Goal: Information Seeking & Learning: Learn about a topic

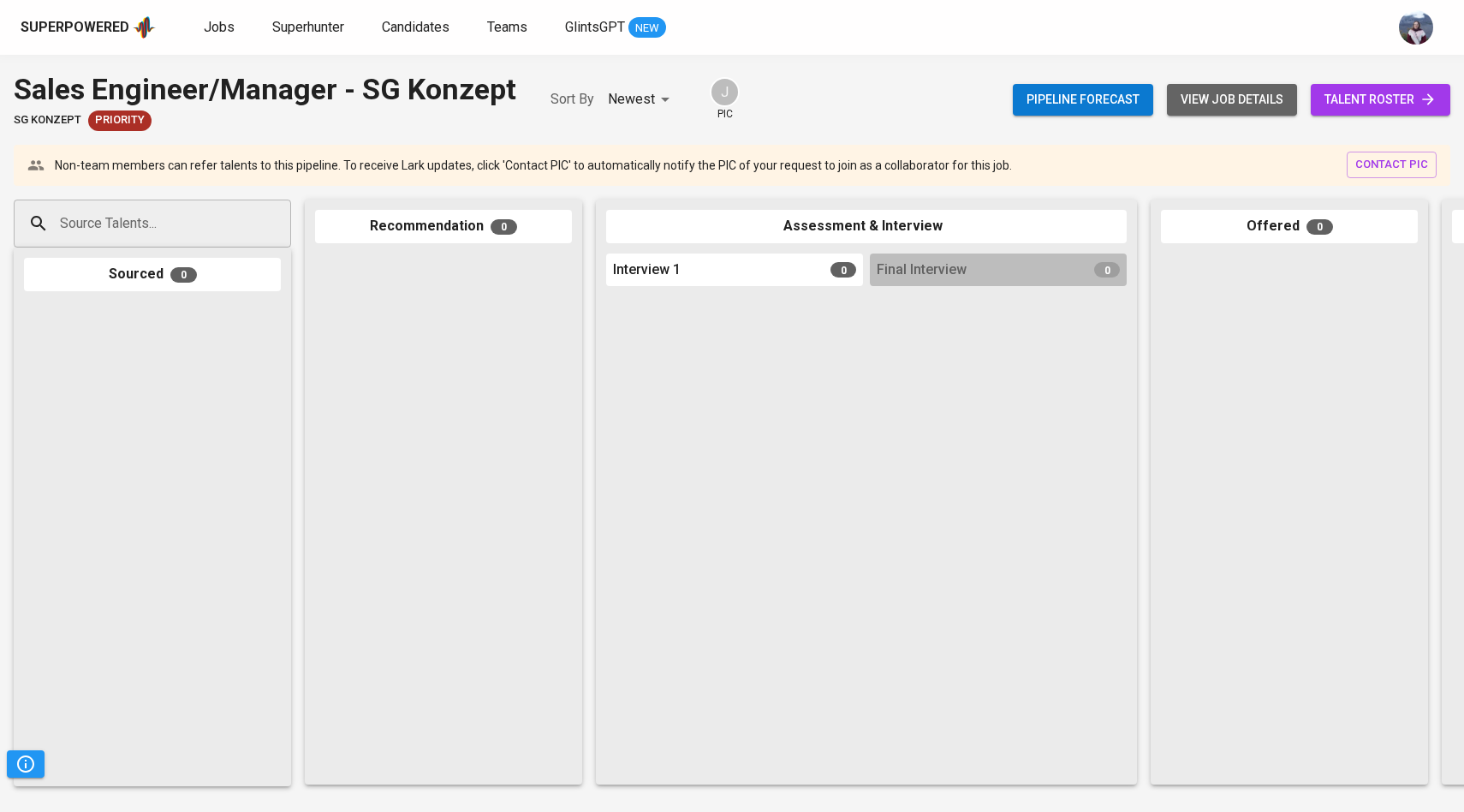
click at [1182, 102] on span "view job details" at bounding box center [1232, 100] width 102 height 21
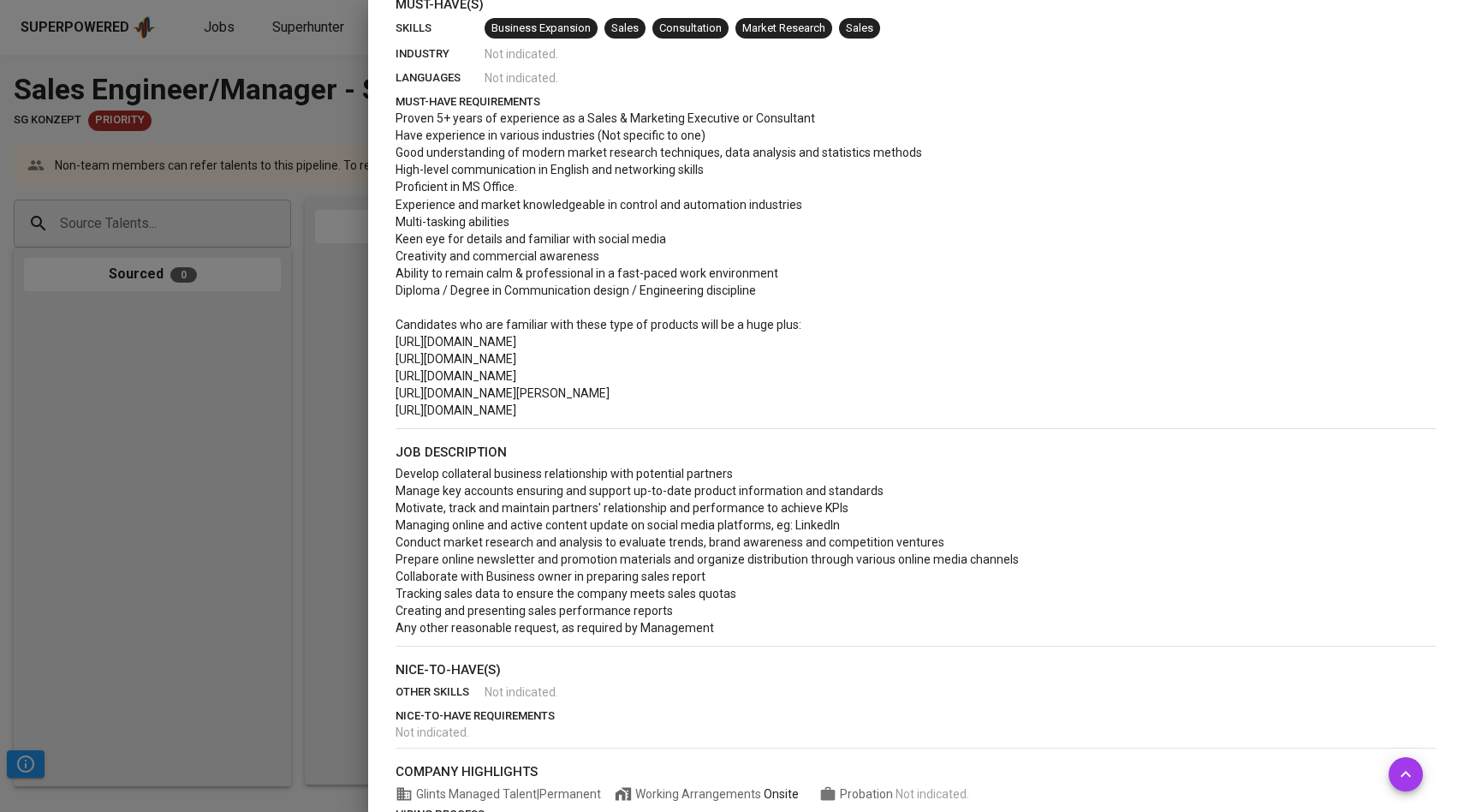
scroll to position [423, 0]
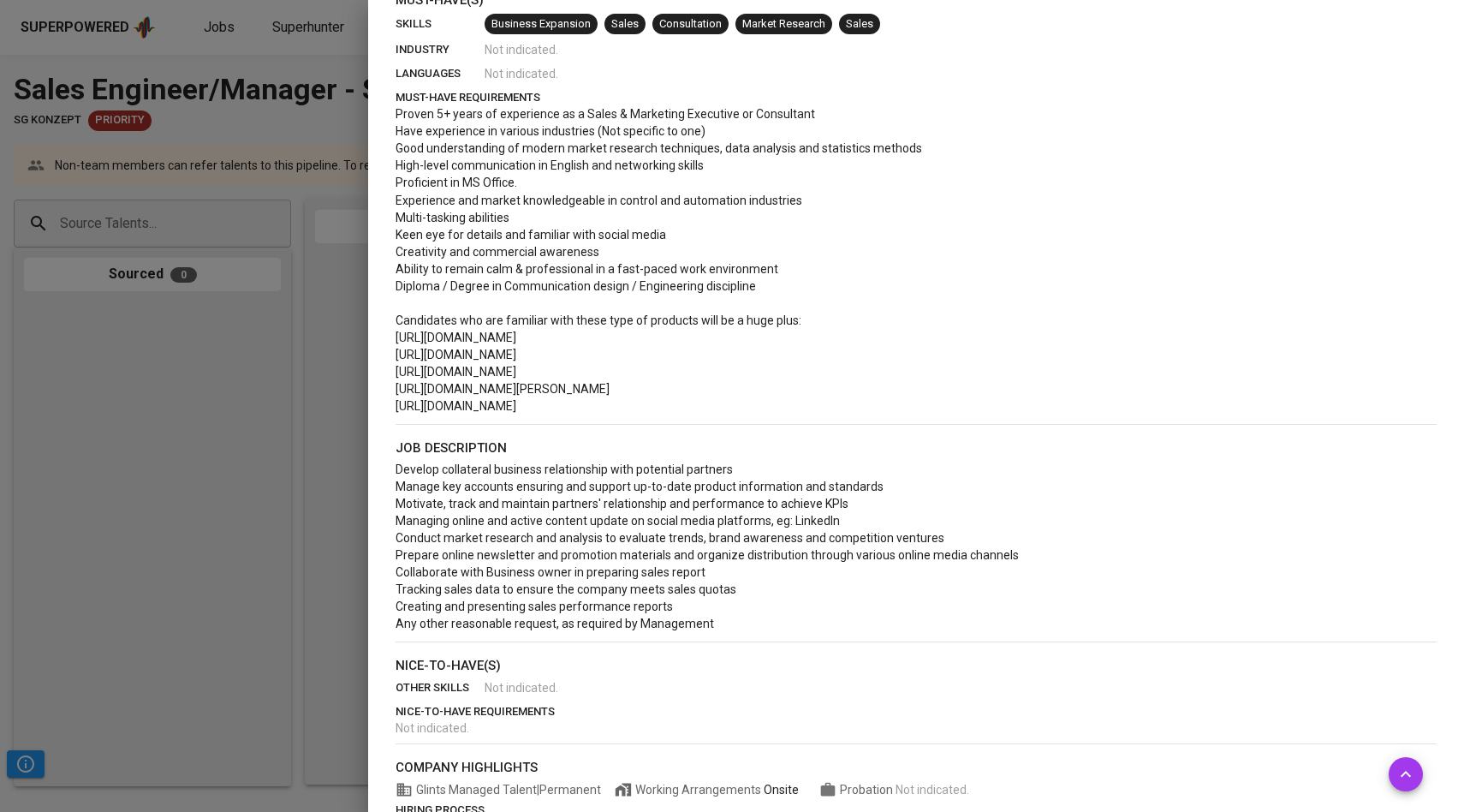
drag, startPoint x: 395, startPoint y: 468, endPoint x: 698, endPoint y: 657, distance: 357.1
click at [698, 657] on div "Must-Have(s) skills Business Expansion Sales Consultation Market Research Sales…" at bounding box center [916, 453] width 1069 height 926
copy span "Develop collateral business relationship with potential partners Manage key acc…"
click at [713, 610] on p "Develop collateral business relationship with potential partners Manage key acc…" at bounding box center [916, 547] width 1041 height 171
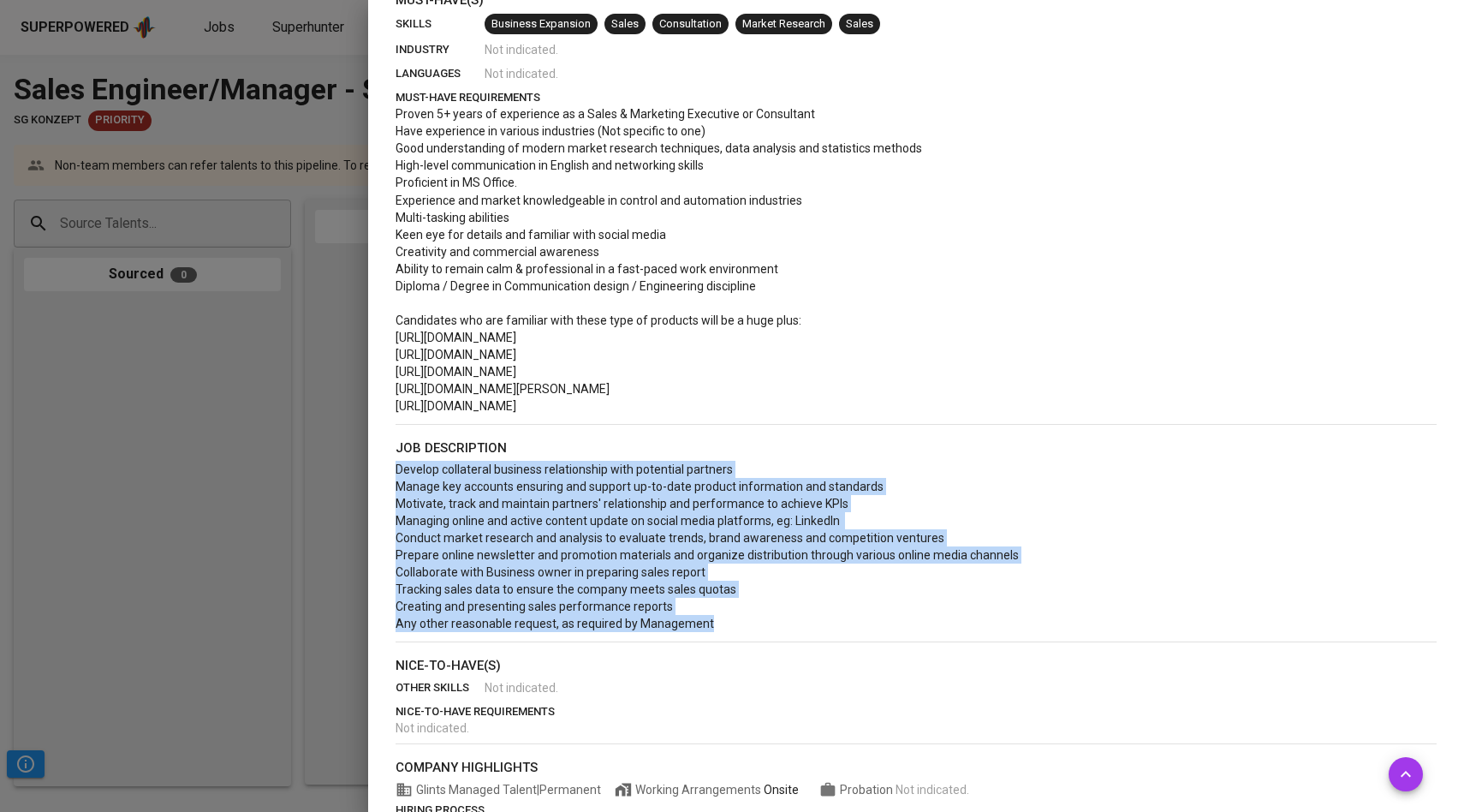
drag, startPoint x: 713, startPoint y: 625, endPoint x: 389, endPoint y: 474, distance: 357.5
click at [389, 474] on div "Must-Have(s) skills Business Expansion Sales Consultation Market Research Sales…" at bounding box center [916, 453] width 1069 height 926
copy span "Develop collateral business relationship with potential partners Manage key acc…"
click at [389, 474] on div "Must-Have(s) skills Business Expansion Sales Consultation Market Research Sales…" at bounding box center [916, 453] width 1069 height 926
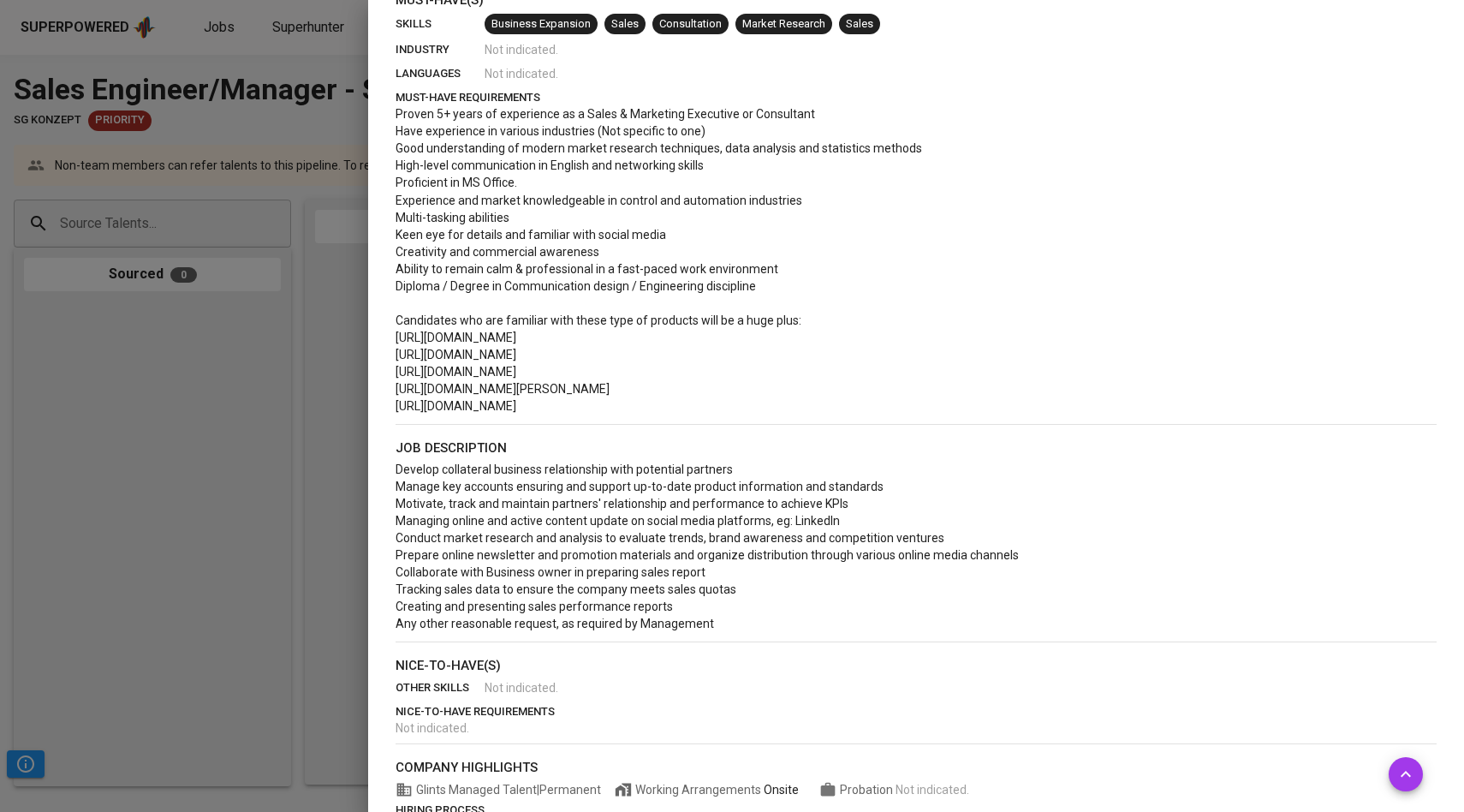
drag, startPoint x: 396, startPoint y: 465, endPoint x: 730, endPoint y: 637, distance: 375.7
click at [730, 632] on p "Develop collateral business relationship with potential partners Manage key acc…" at bounding box center [916, 547] width 1041 height 171
copy span "Develop collateral business relationship with potential partners Manage key acc…"
